Goal: Find specific page/section: Find specific page/section

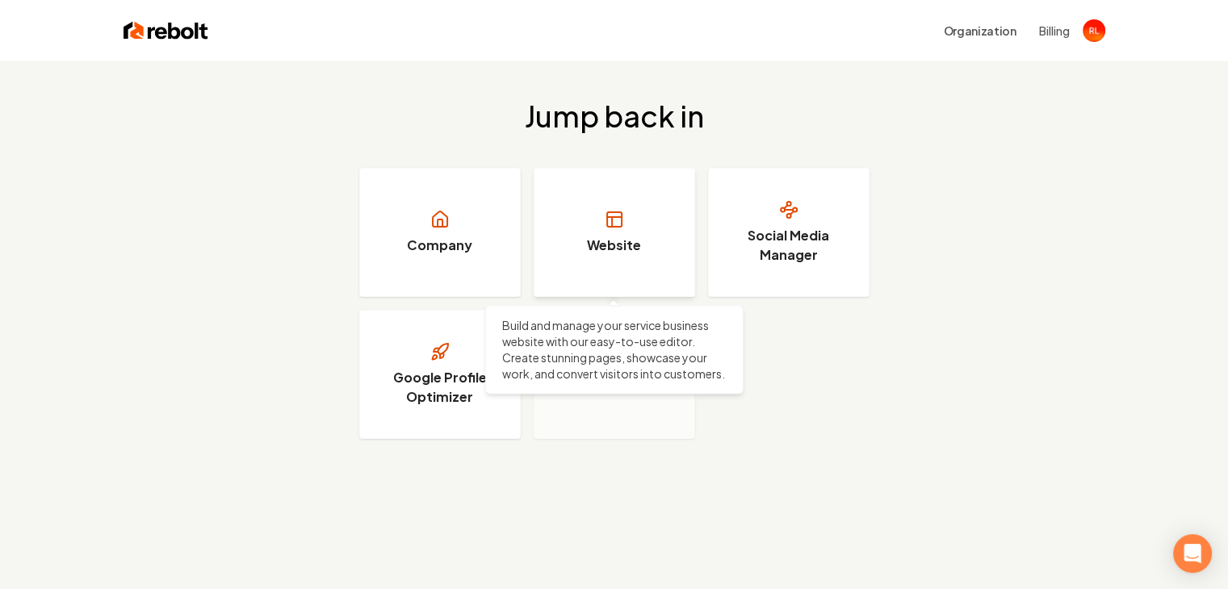
click at [614, 237] on h3 "Website" at bounding box center [614, 245] width 54 height 19
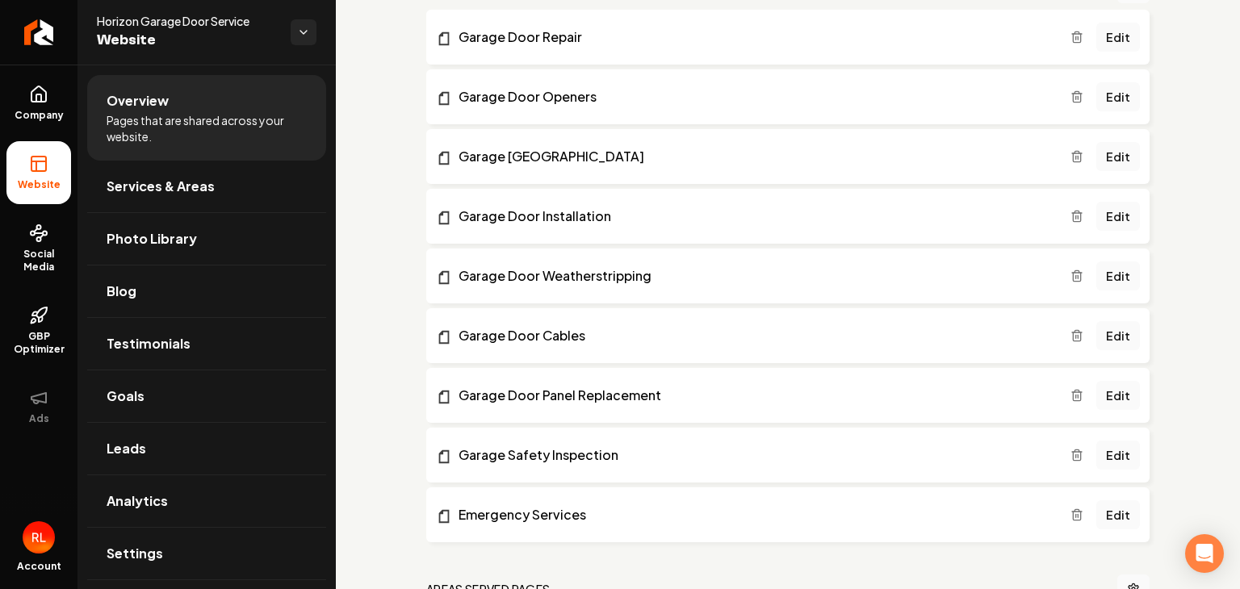
scroll to position [134, 0]
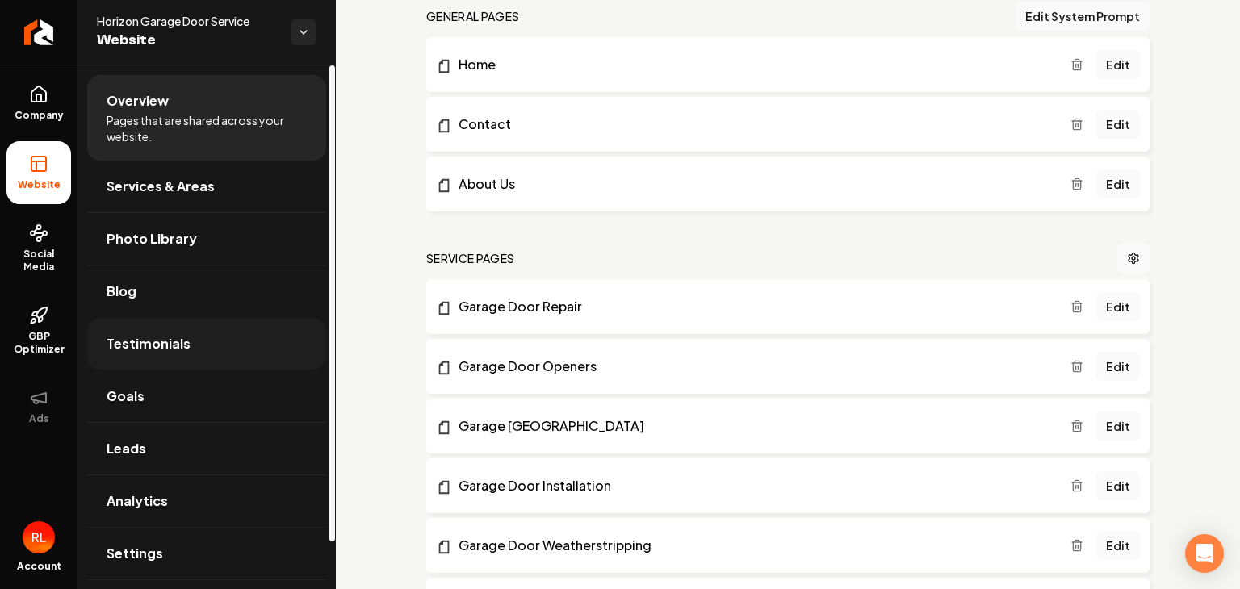
click at [143, 343] on span "Testimonials" at bounding box center [149, 343] width 84 height 19
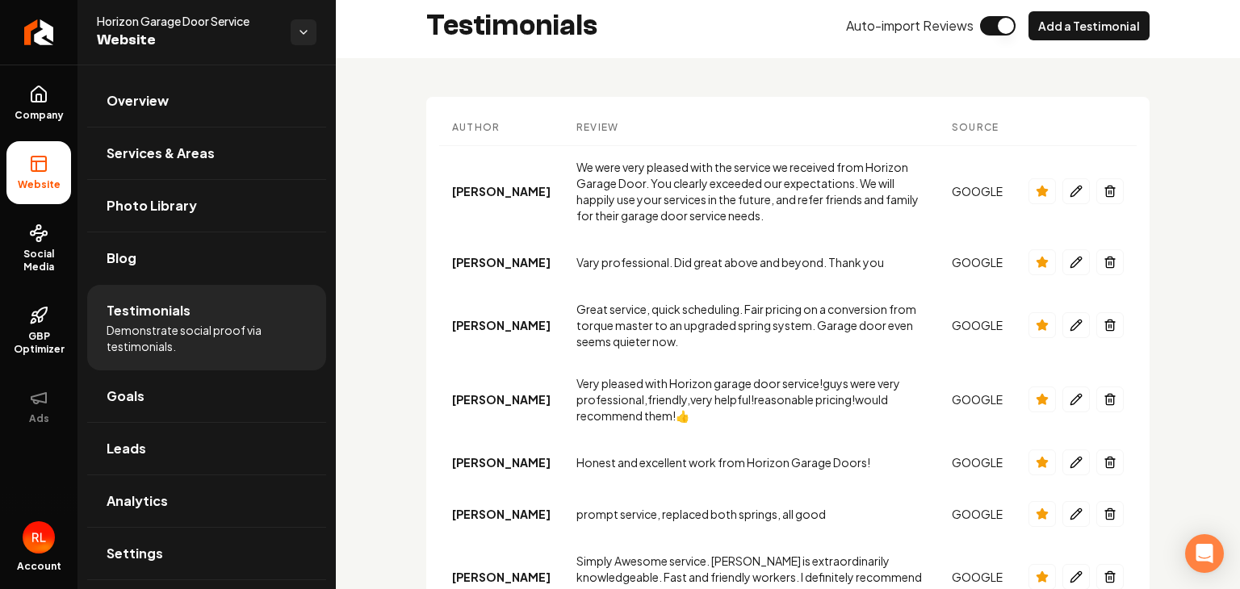
scroll to position [141, 0]
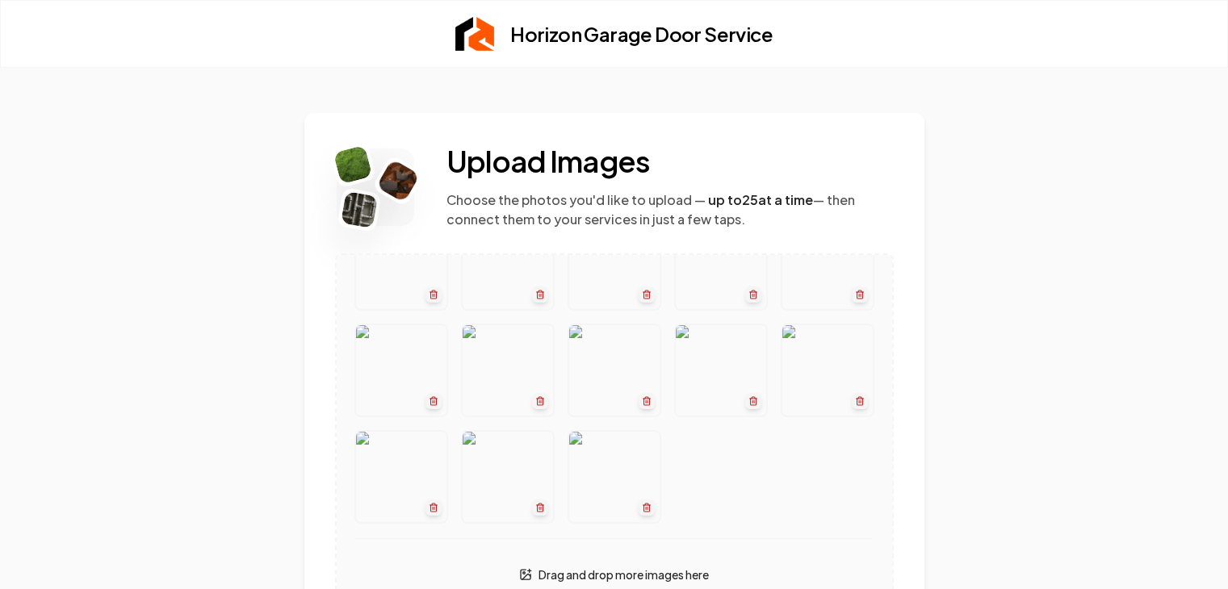
scroll to position [74, 0]
